Goal: Transaction & Acquisition: Obtain resource

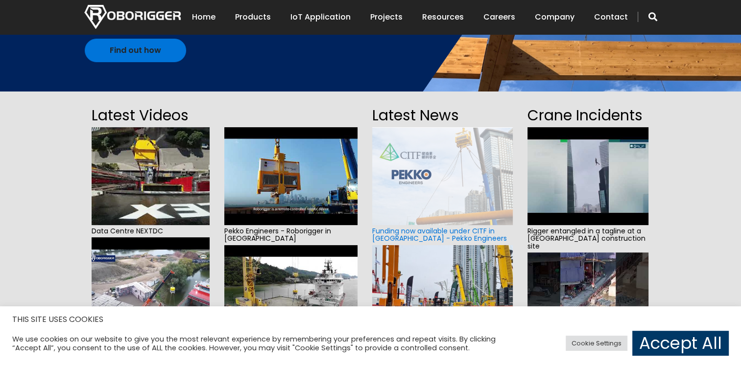
scroll to position [196, 0]
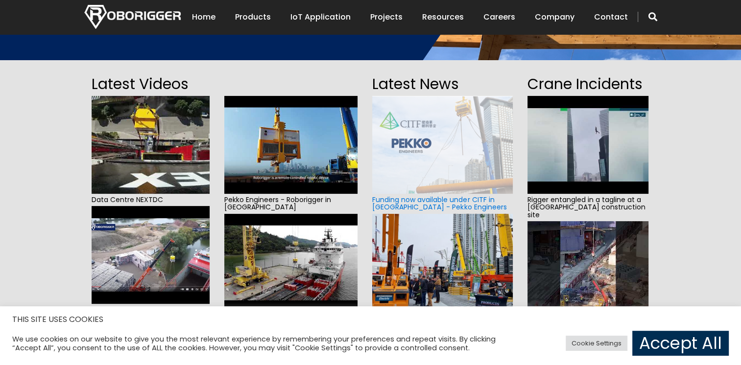
click at [674, 346] on link "Accept All" at bounding box center [680, 343] width 96 height 25
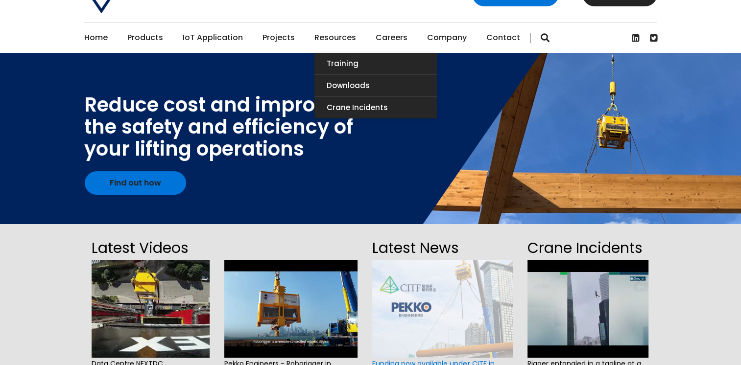
scroll to position [49, 0]
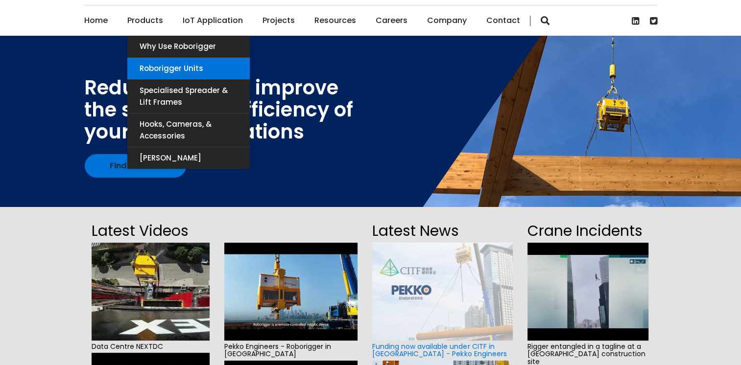
click at [160, 67] on link "Roborigger Units" at bounding box center [188, 69] width 122 height 22
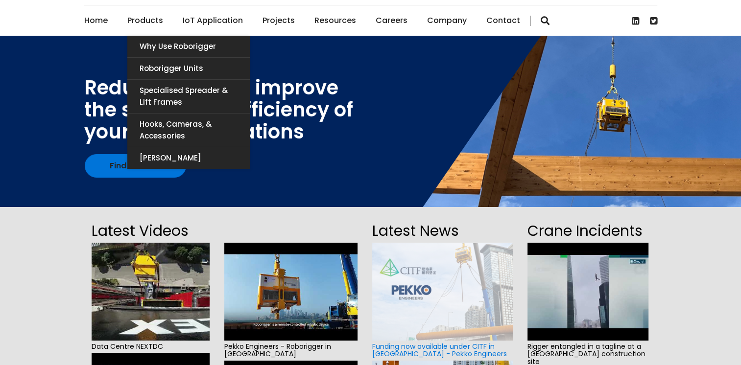
click at [141, 24] on link "Products" at bounding box center [145, 20] width 36 height 30
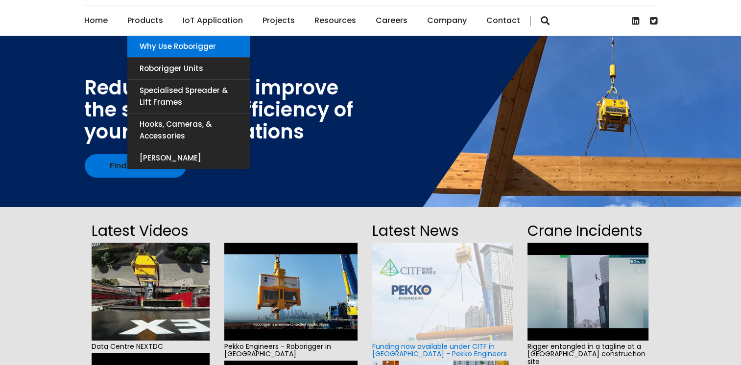
click at [155, 46] on link "Why use Roborigger" at bounding box center [188, 47] width 122 height 22
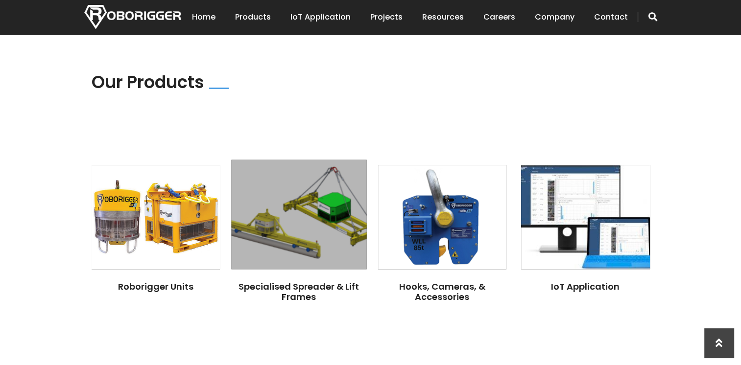
scroll to position [686, 0]
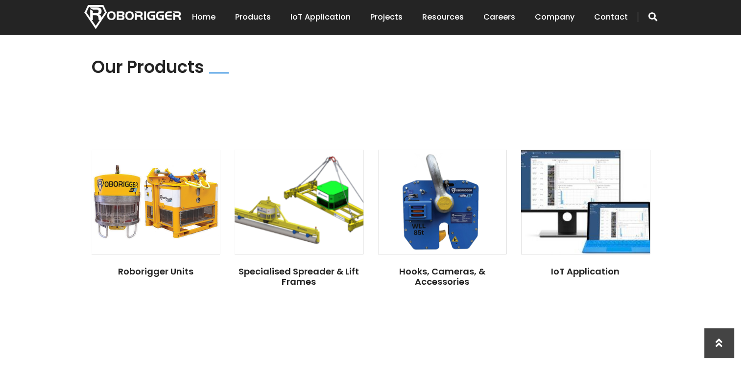
click at [225, 300] on section "Roborigger Units Specialised Spreader & Lift Frames Hooks, Cameras, & Accessori…" at bounding box center [370, 238] width 741 height 177
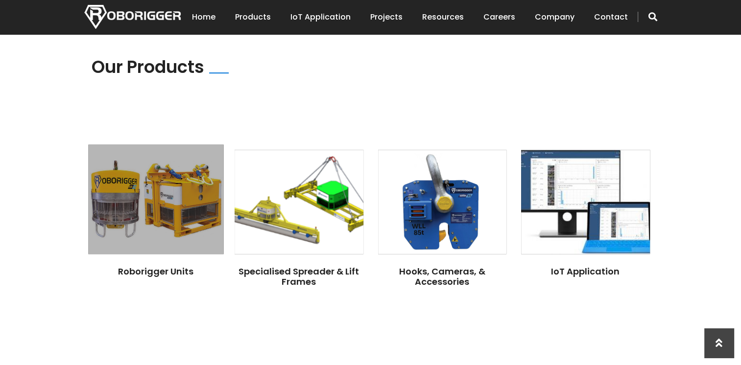
click at [128, 189] on img at bounding box center [155, 199] width 135 height 110
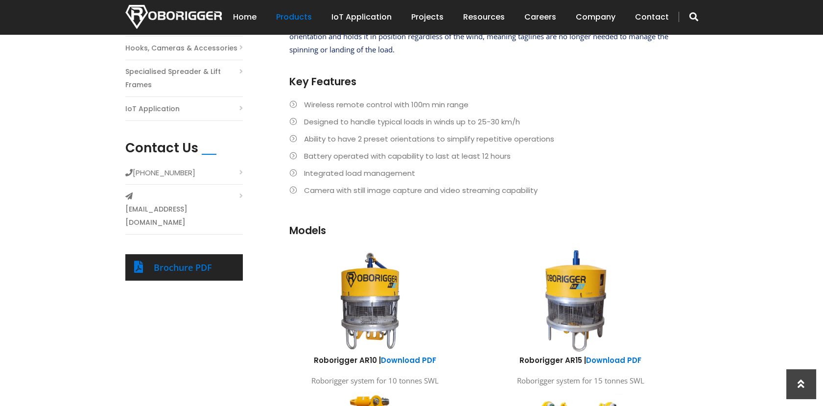
scroll to position [272, 0]
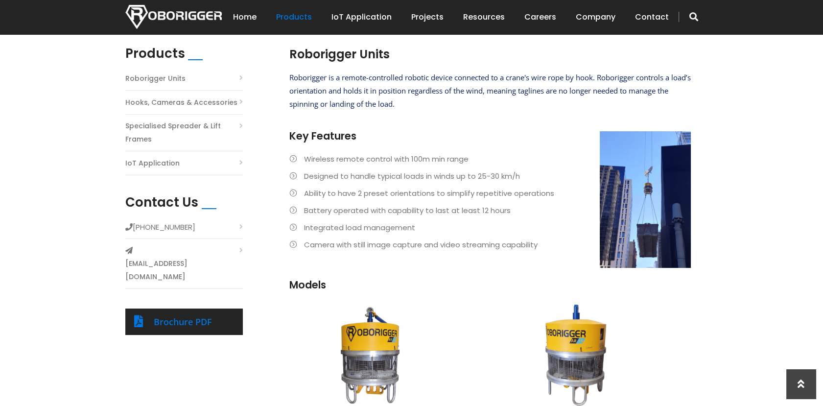
click at [741, 238] on div "Products Roborigger Units Hooks, Cameras & Accessories Specialised Spreader & L…" at bounding box center [411, 332] width 823 height 621
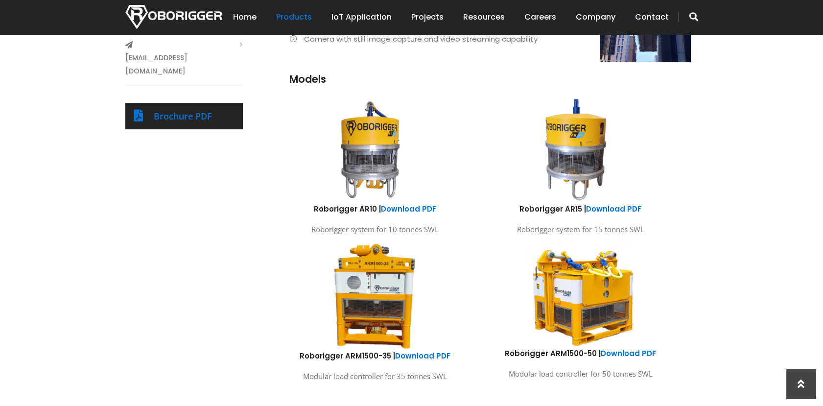
scroll to position [490, 0]
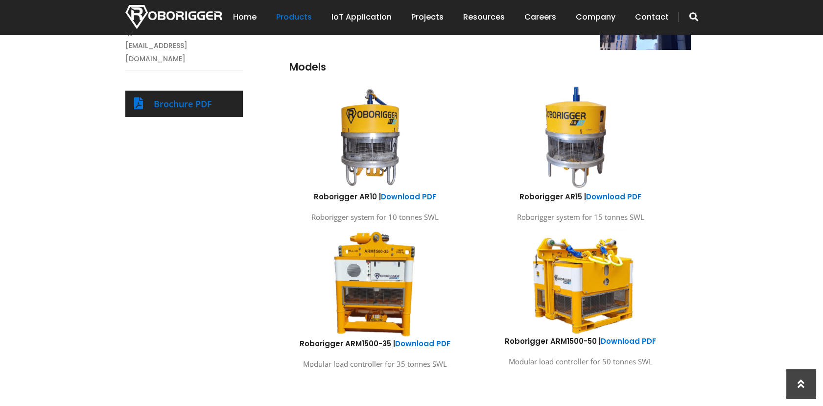
click at [686, 248] on div "Roborigger Units Roborigger is a remote-controlled robotic device connected to …" at bounding box center [485, 102] width 441 height 548
drag, startPoint x: 583, startPoint y: 277, endPoint x: 733, endPoint y: 324, distance: 156.6
click at [741, 327] on div "Products Roborigger Units Hooks, Cameras & Accessories Specialised Spreader & L…" at bounding box center [411, 114] width 823 height 621
click at [623, 341] on link "Download PDF" at bounding box center [628, 341] width 55 height 10
